Goal: Task Accomplishment & Management: Use online tool/utility

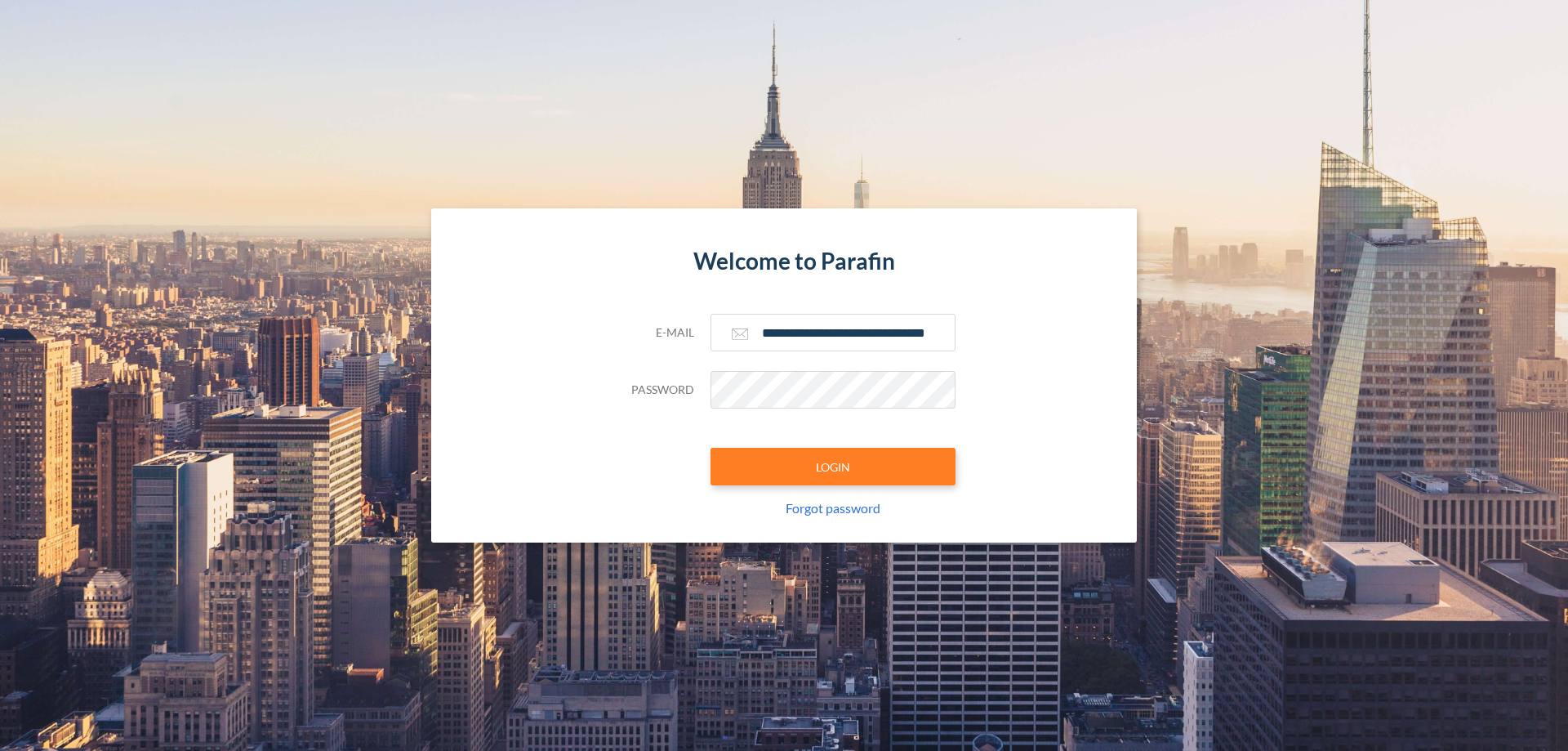
type input "**********"
click at [832, 466] on button "LOGIN" at bounding box center [832, 467] width 245 height 38
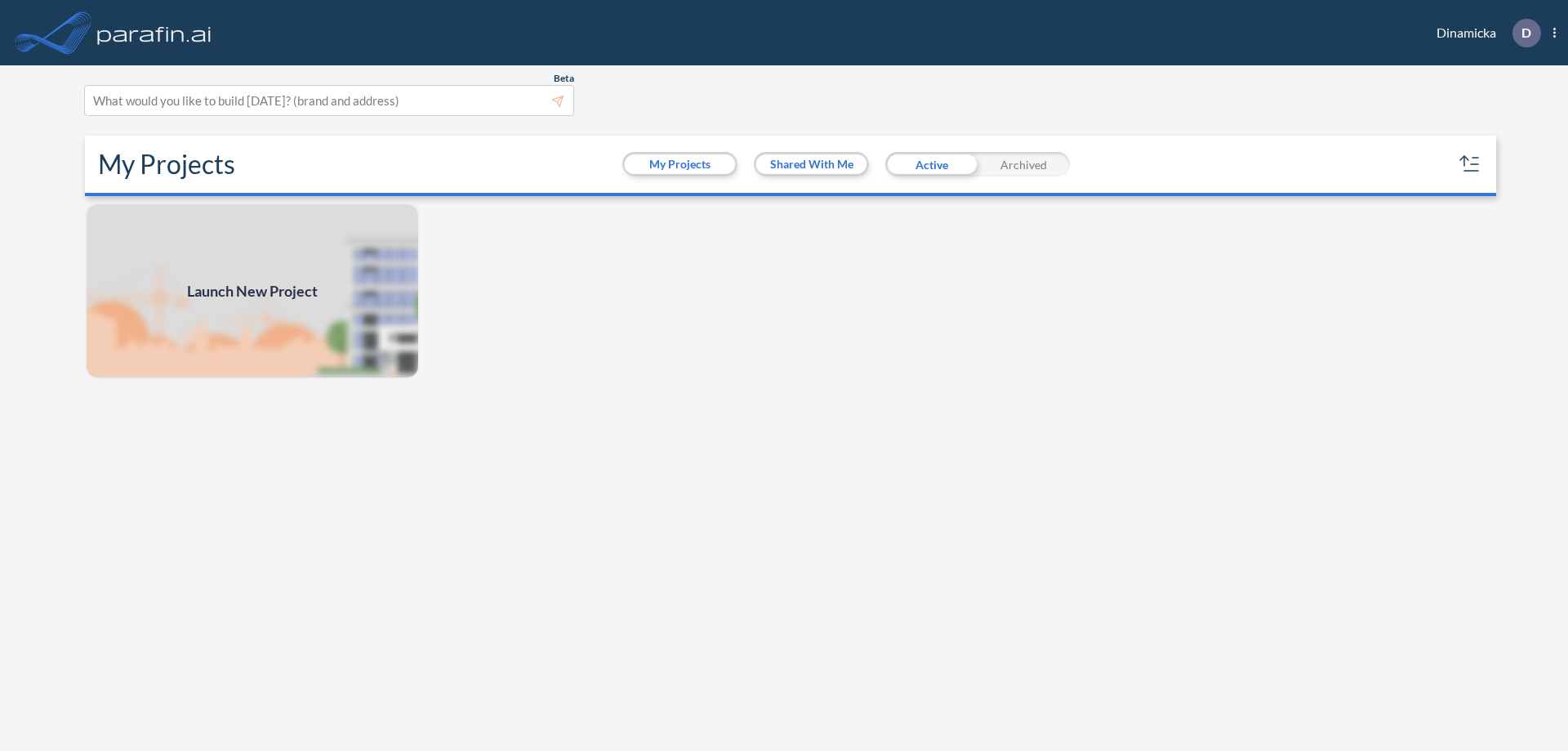
scroll to position [4, 0]
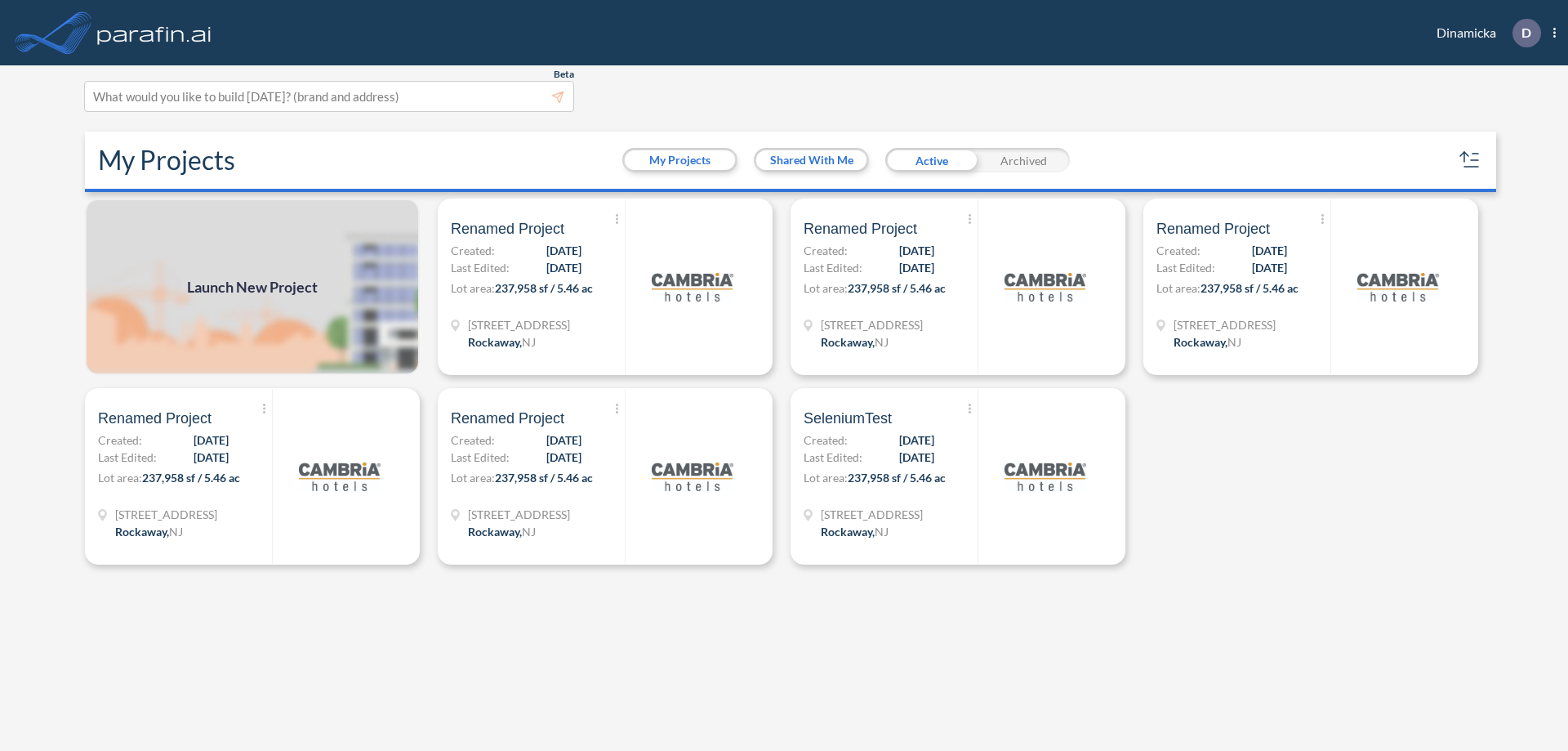
click at [252, 287] on span "Launch New Project" at bounding box center [252, 287] width 131 height 22
